Goal: Task Accomplishment & Management: Manage account settings

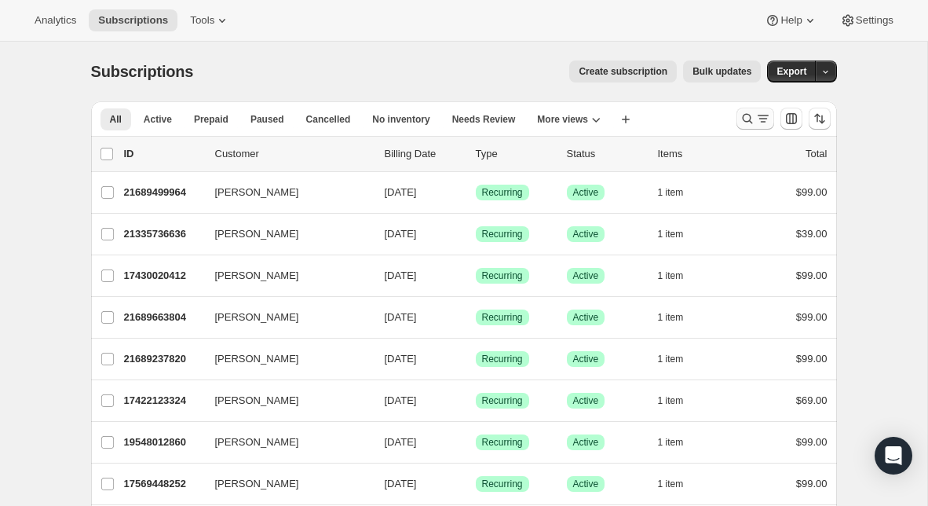
click at [744, 120] on icon "Search and filter results" at bounding box center [748, 119] width 16 height 16
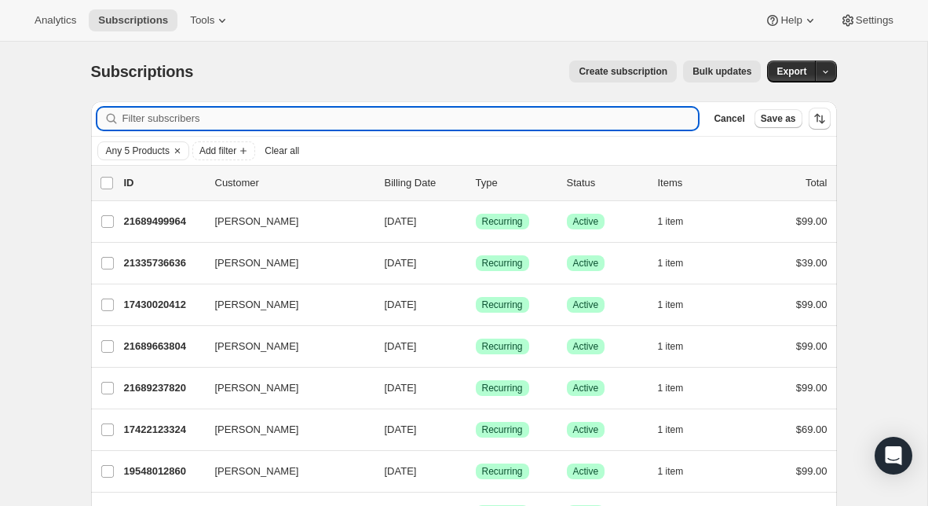
paste input "[PERSON_NAME][EMAIL_ADDRESS][DOMAIN_NAME]"
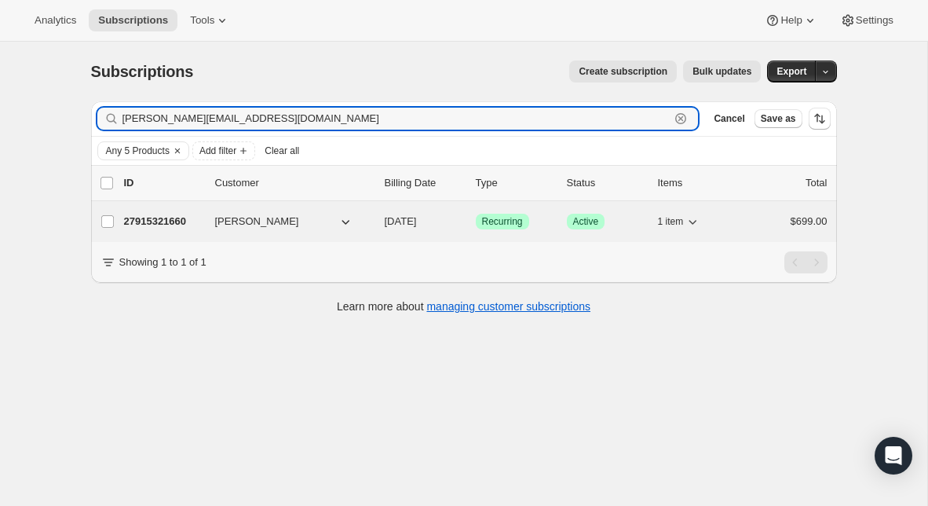
type input "[PERSON_NAME][EMAIL_ADDRESS][DOMAIN_NAME]"
click at [167, 223] on p "27915321660" at bounding box center [163, 222] width 79 height 16
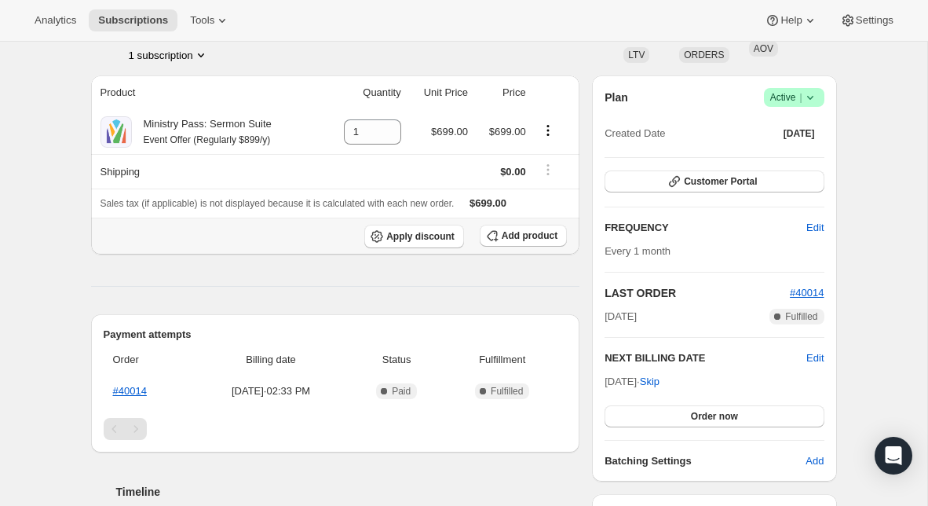
scroll to position [112, 0]
click at [133, 393] on link "#40014" at bounding box center [130, 389] width 34 height 12
click at [810, 103] on icon at bounding box center [811, 96] width 16 height 16
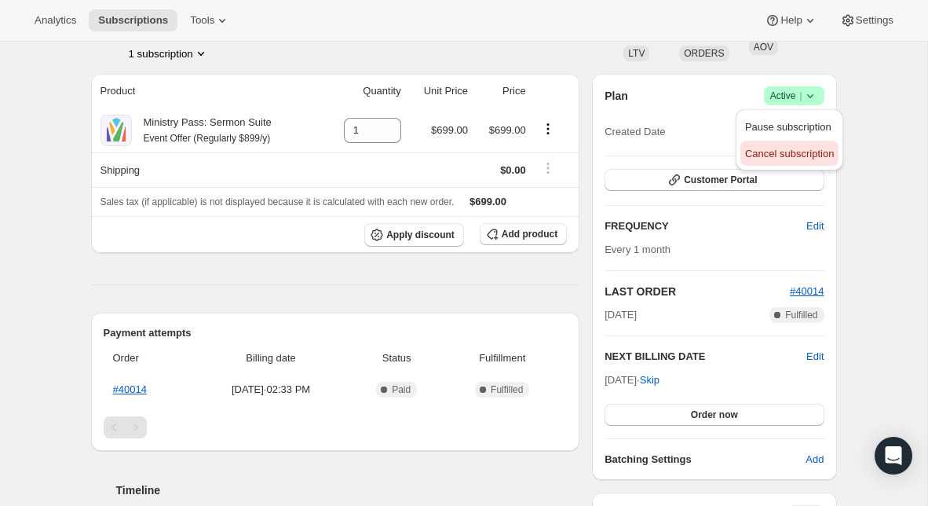
click at [794, 155] on span "Cancel subscription" at bounding box center [789, 154] width 89 height 12
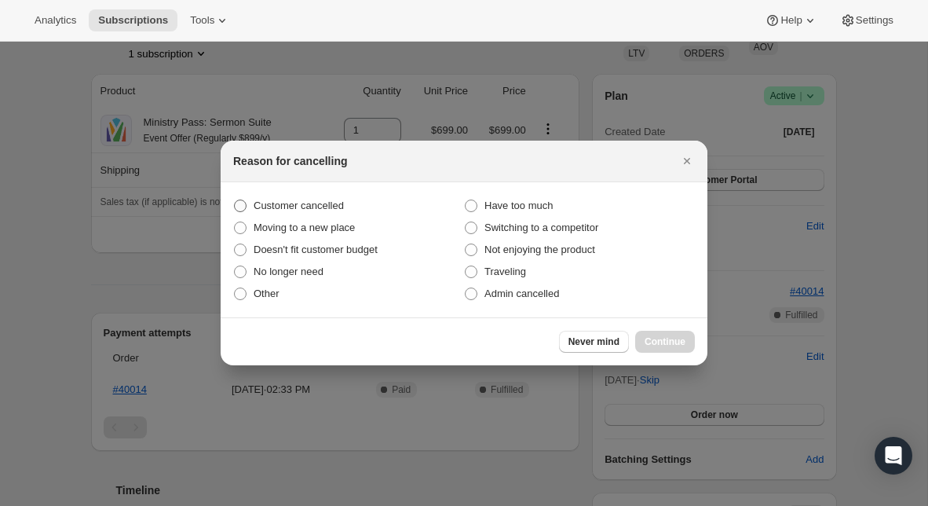
click at [337, 201] on span "Customer cancelled" at bounding box center [299, 205] width 90 height 12
click at [235, 200] on input "Customer cancelled" at bounding box center [234, 199] width 1 height 1
radio input "true"
click at [679, 346] on span "Continue" at bounding box center [665, 341] width 41 height 13
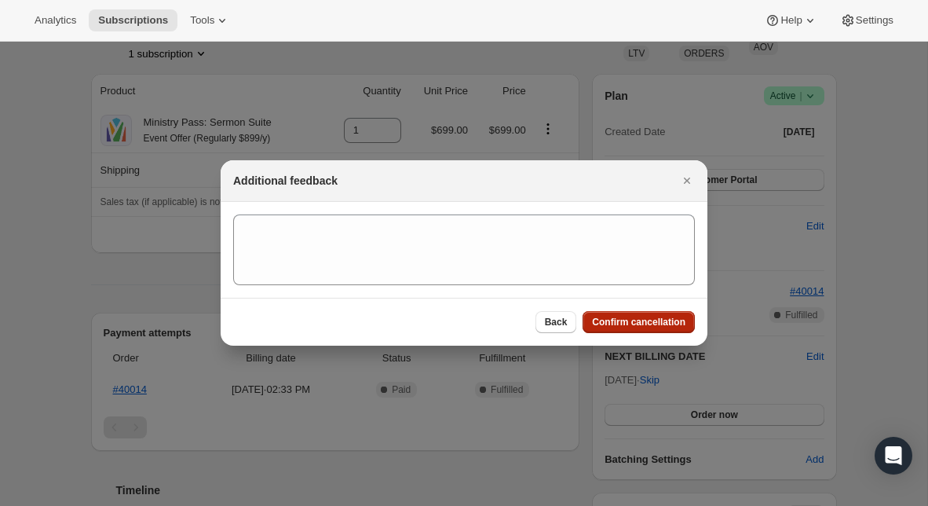
click at [661, 329] on button "Confirm cancellation" at bounding box center [639, 322] width 112 height 22
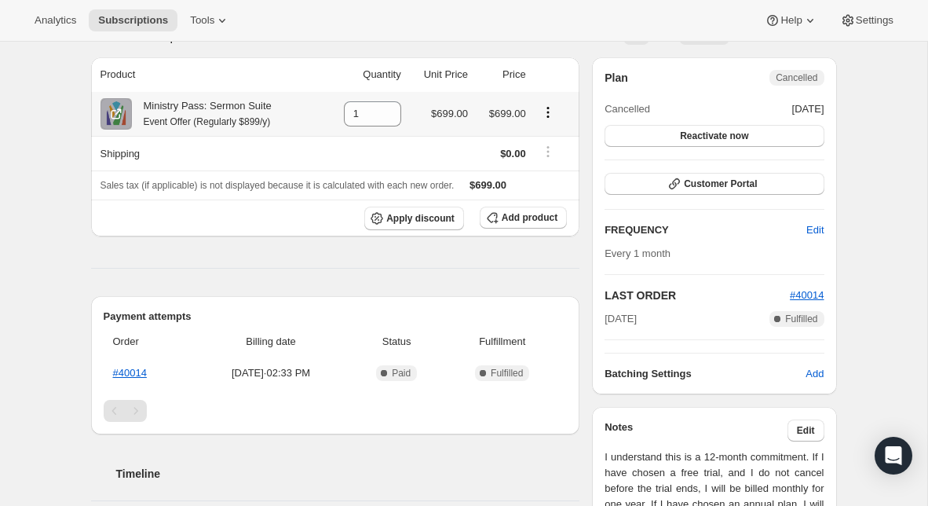
scroll to position [204, 0]
